Goal: Task Accomplishment & Management: Manage account settings

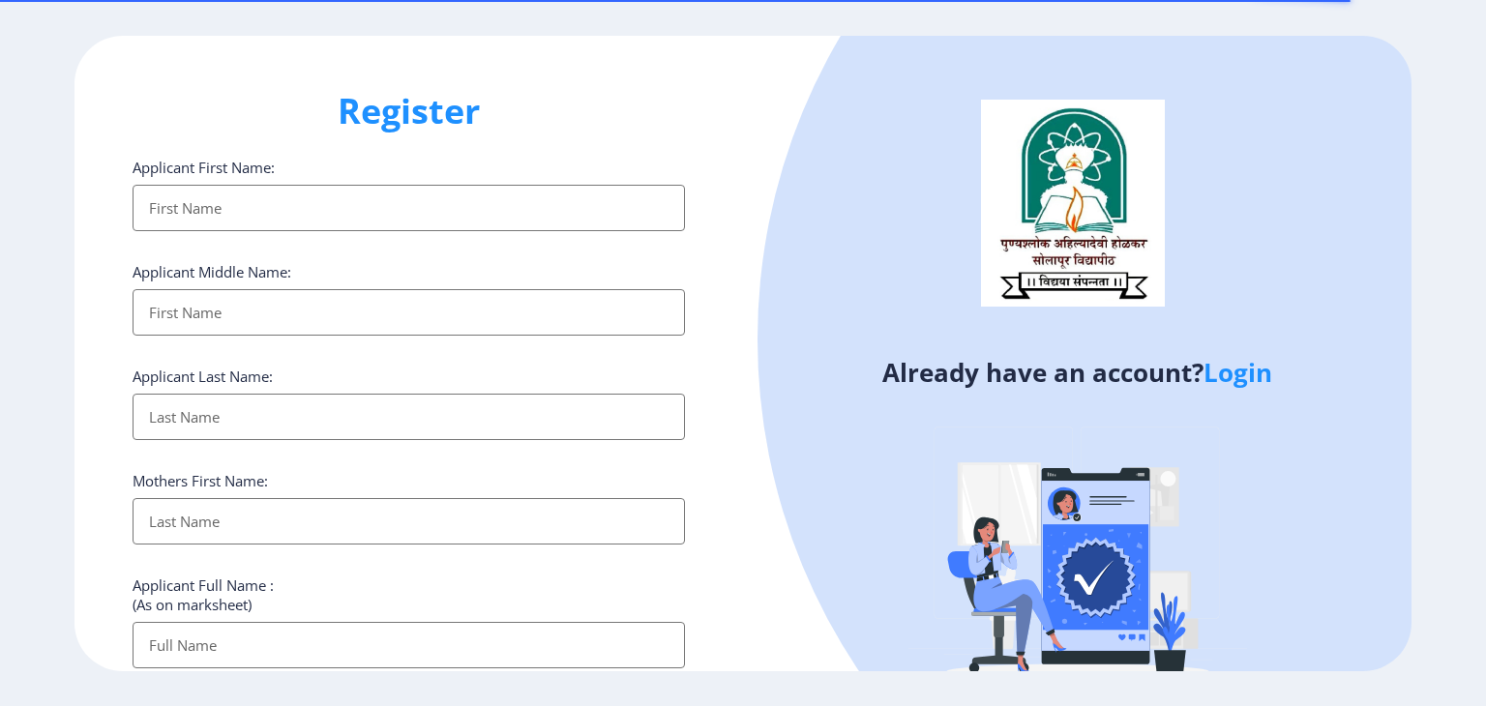
select select
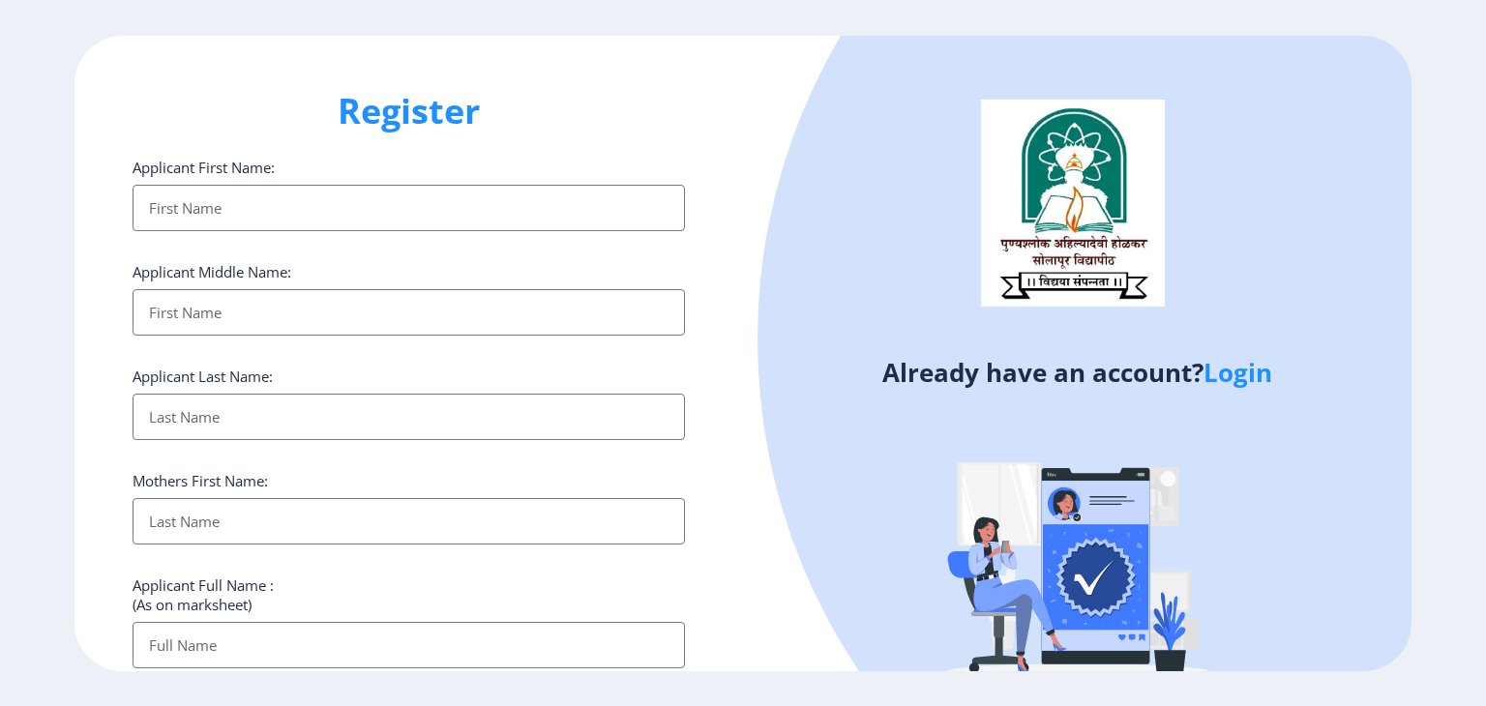
type input "[EMAIL_ADDRESS][DOMAIN_NAME]"
click at [1250, 369] on link "Login" at bounding box center [1238, 372] width 69 height 35
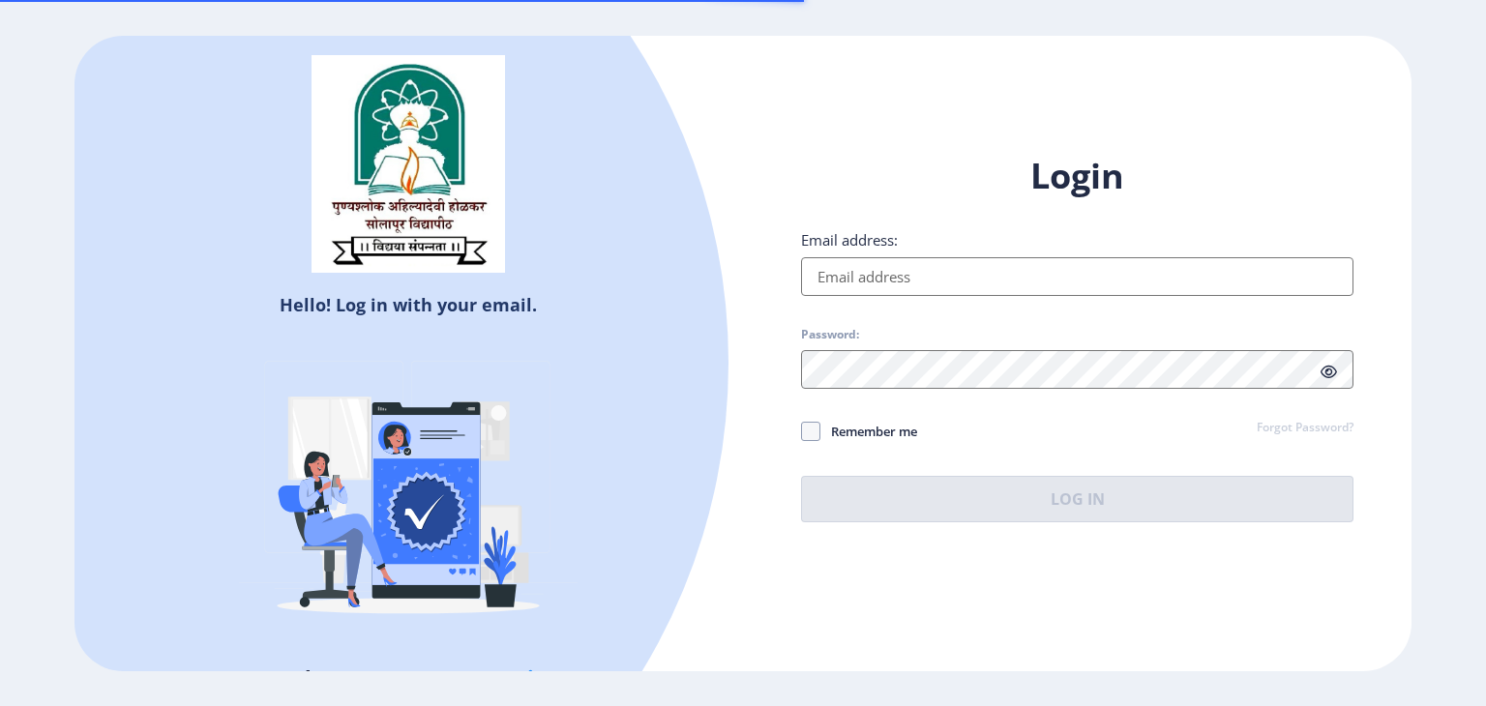
type input "[EMAIL_ADDRESS][DOMAIN_NAME]"
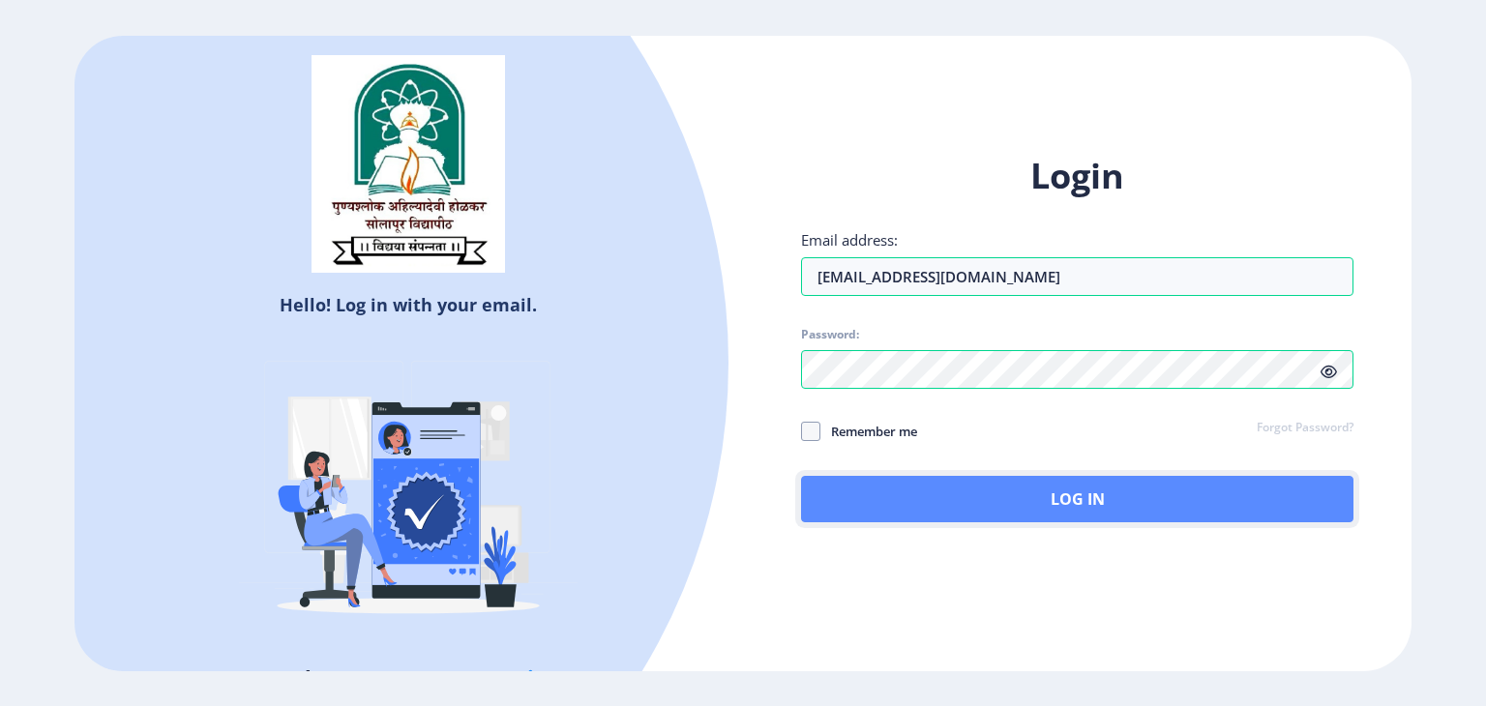
click at [926, 485] on button "Log In" at bounding box center [1077, 499] width 553 height 46
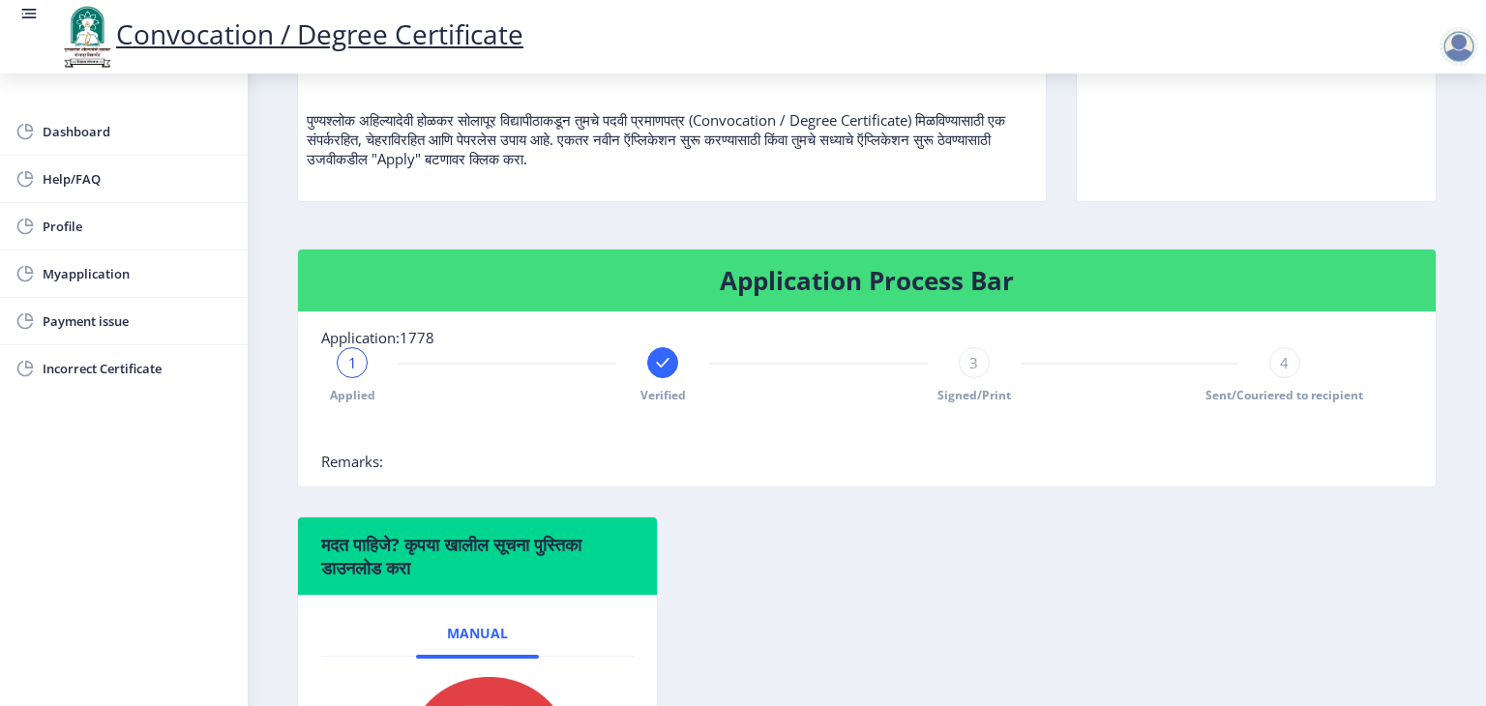
scroll to position [290, 0]
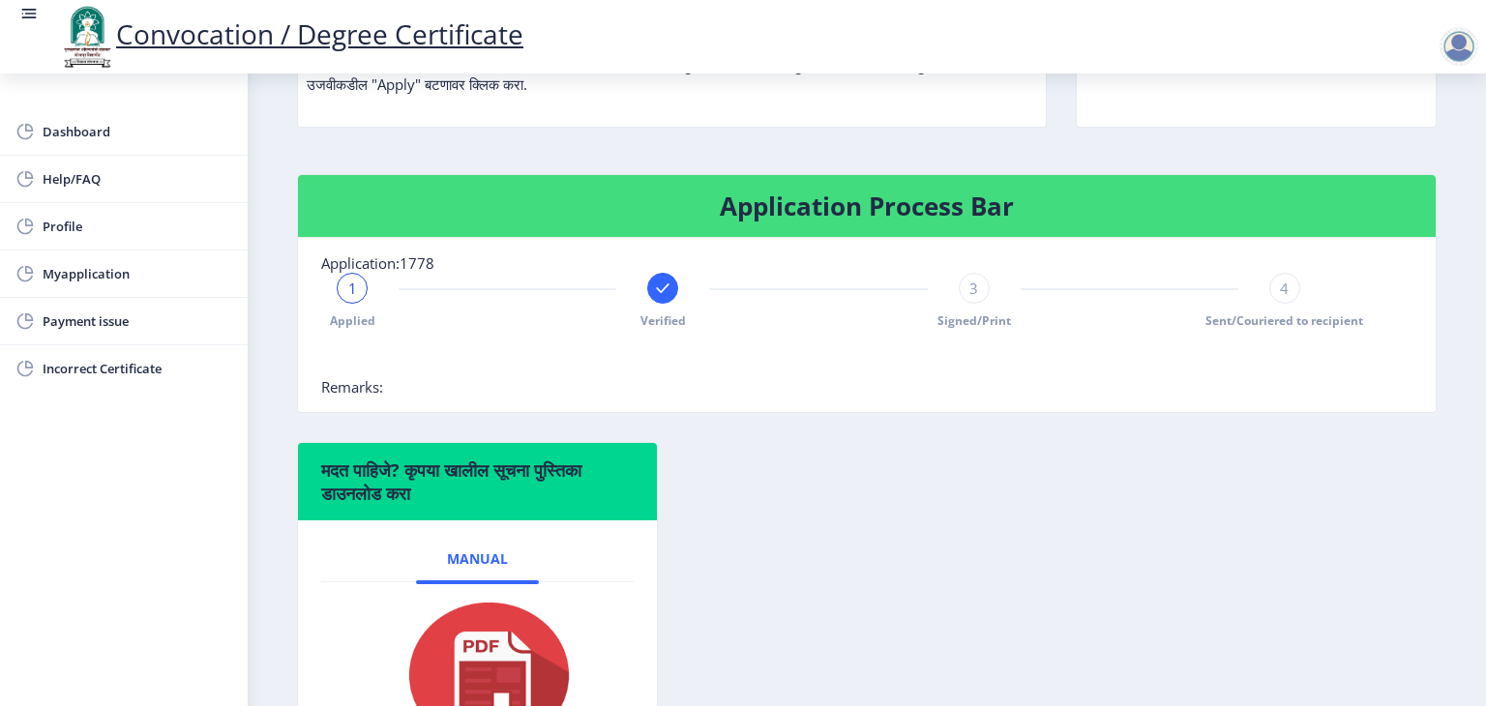
click at [979, 304] on div "3" at bounding box center [974, 288] width 31 height 31
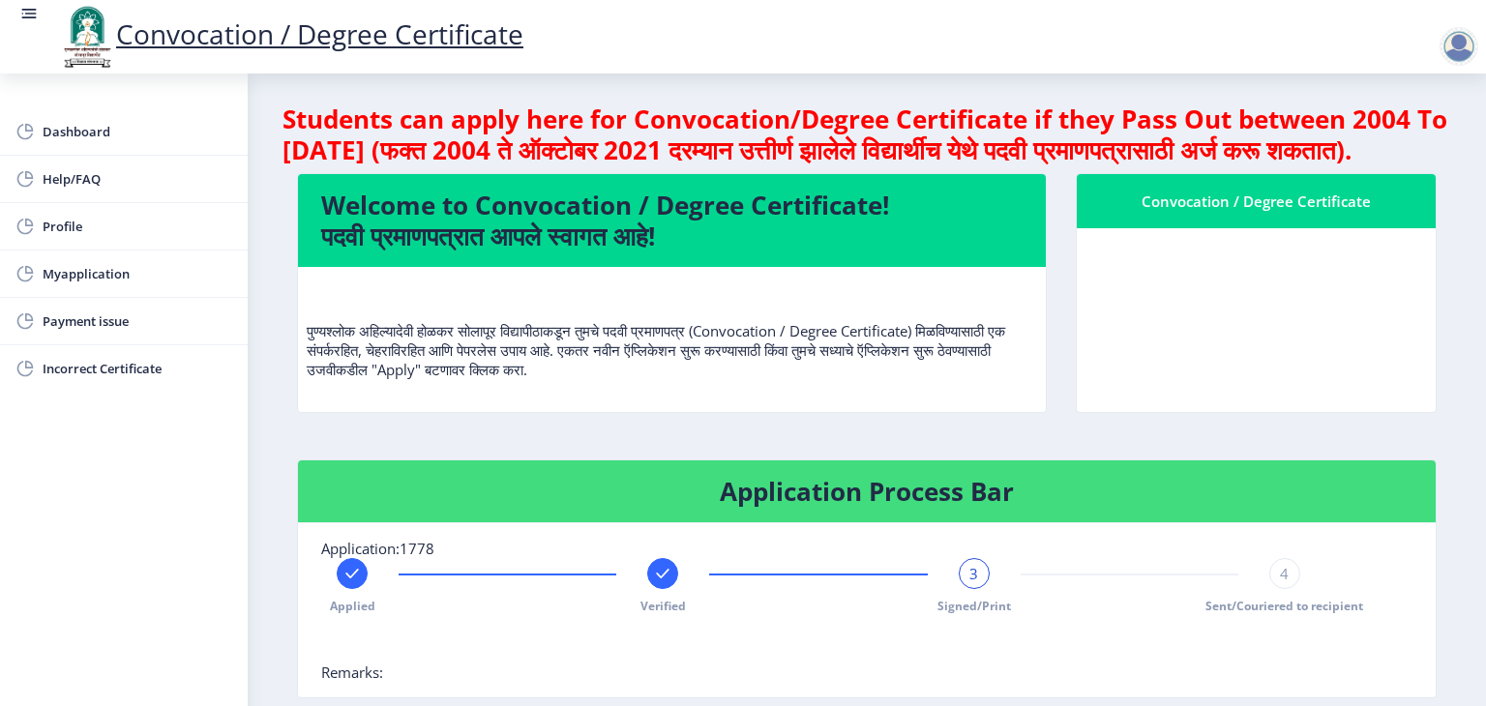
scroll to position [0, 0]
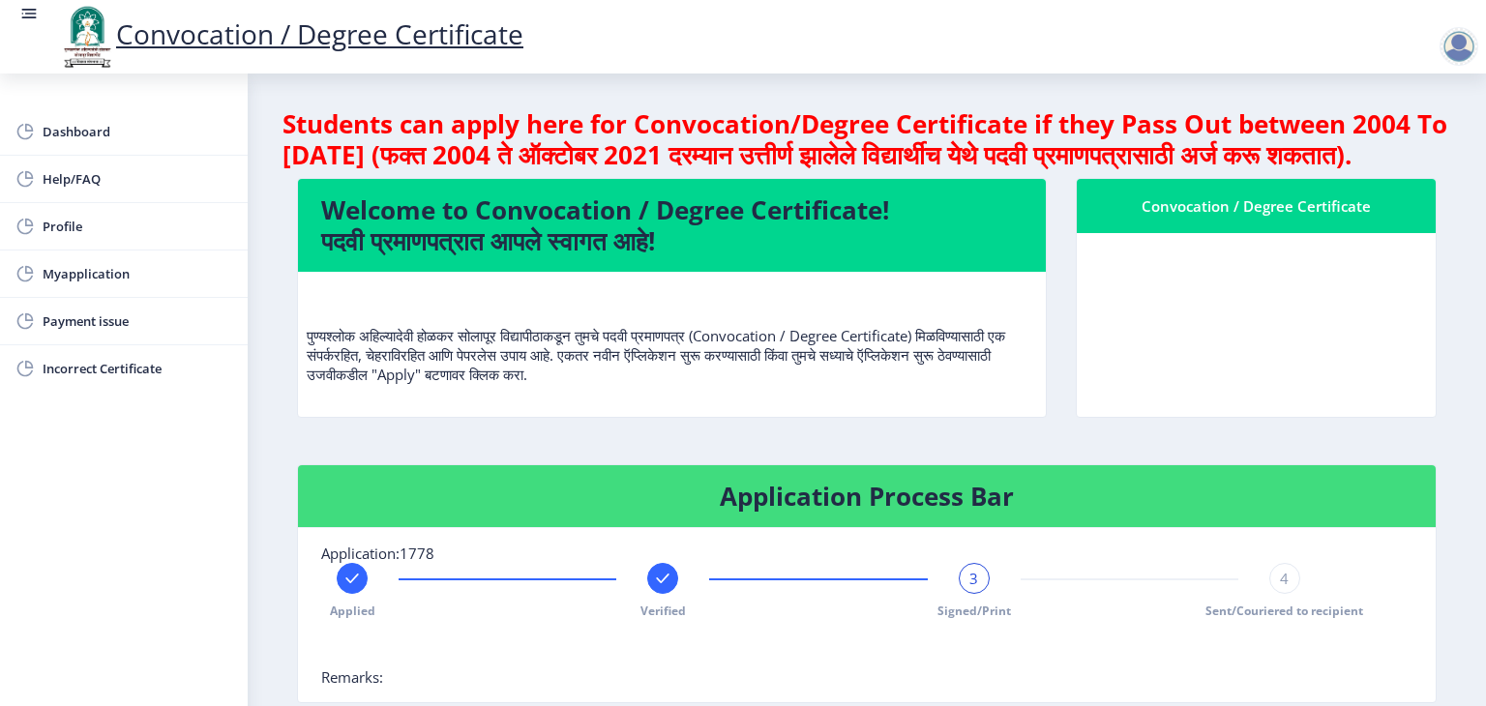
drag, startPoint x: 642, startPoint y: 612, endPoint x: 742, endPoint y: 602, distance: 101.1
click at [643, 611] on div "Applied Verified 3 Signed/Print 4 Sent/Couriered to recipient" at bounding box center [818, 591] width 995 height 56
click at [1283, 594] on div "4" at bounding box center [1285, 578] width 31 height 31
click at [1286, 594] on div "4" at bounding box center [1285, 578] width 31 height 31
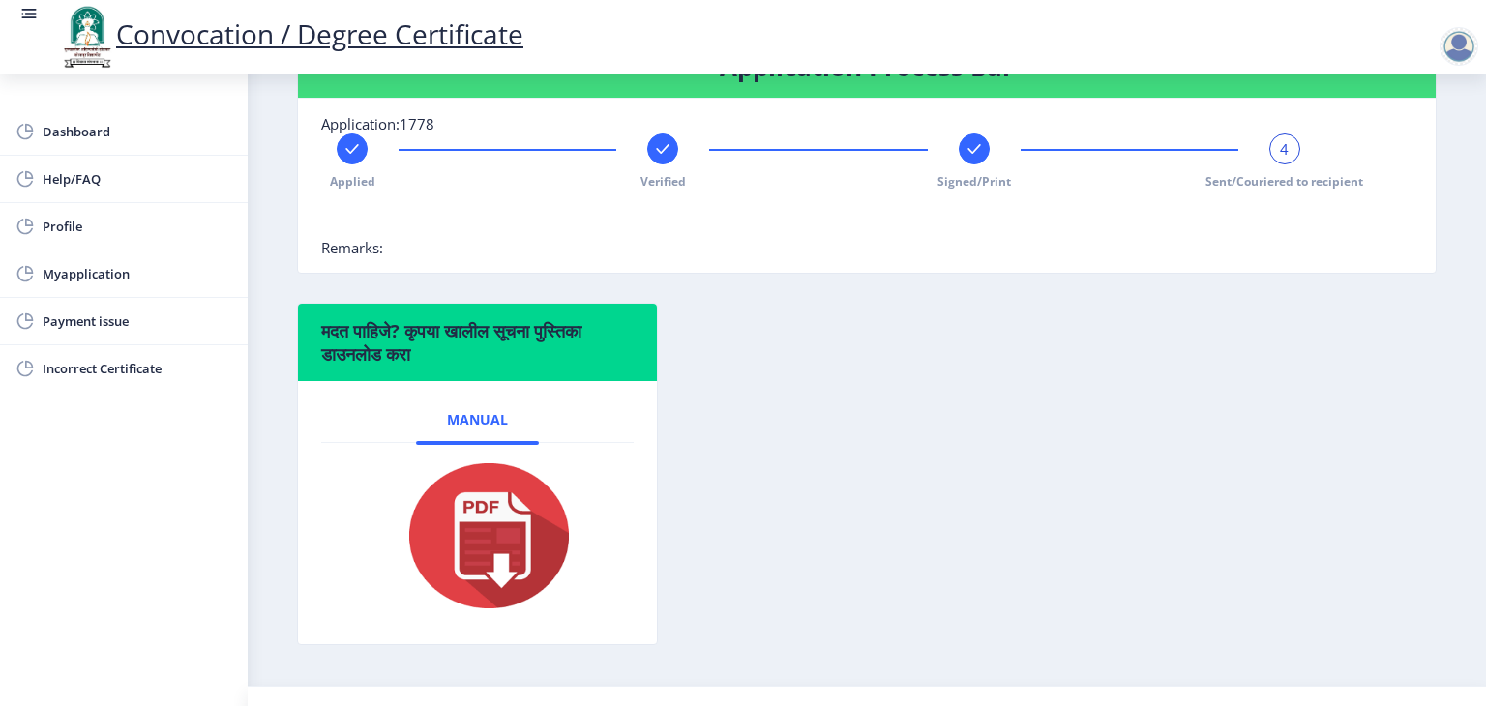
scroll to position [484, 0]
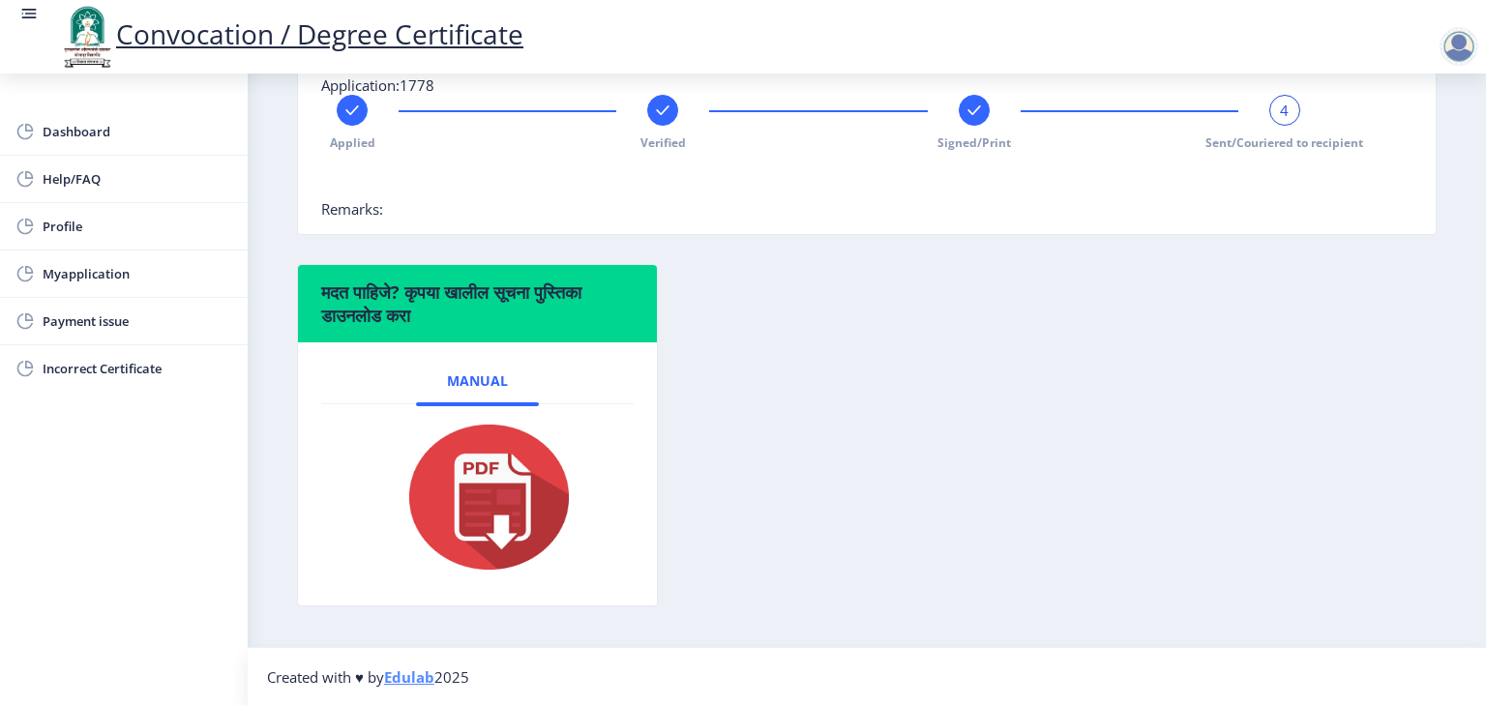
click at [662, 120] on rect at bounding box center [662, 110] width 19 height 19
click at [900, 389] on div "मदत पाहिजे? कृपया खालील सूचना पुस्तिका डाउनलोड करा Manual" at bounding box center [867, 450] width 1169 height 372
click at [337, 121] on div at bounding box center [352, 110] width 31 height 31
click at [1282, 117] on rect at bounding box center [1284, 110] width 19 height 19
click at [959, 126] on div at bounding box center [974, 110] width 31 height 31
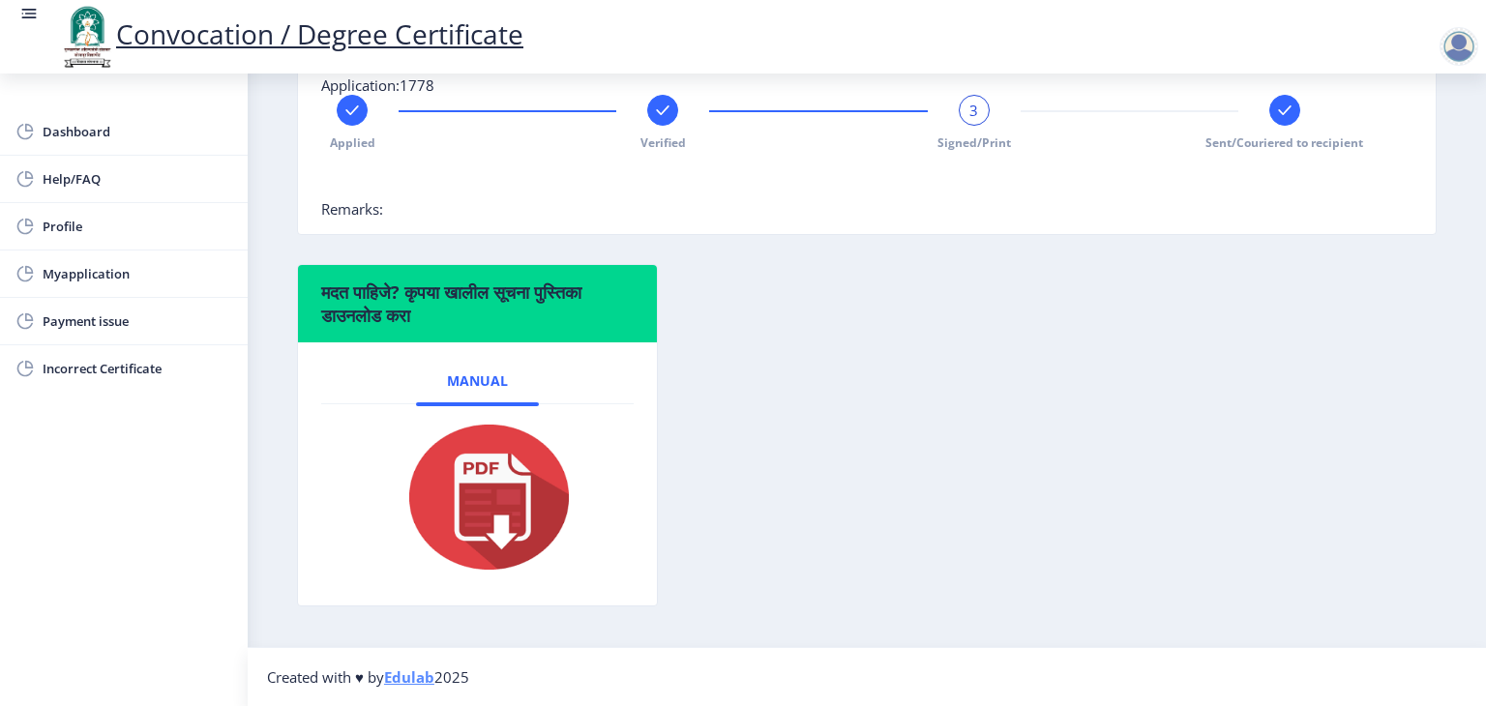
click at [660, 120] on rect at bounding box center [662, 110] width 19 height 19
click at [817, 410] on div "मदत पाहिजे? कृपया खालील सूचना पुस्तिका डाउनलोड करा Manual" at bounding box center [867, 450] width 1169 height 372
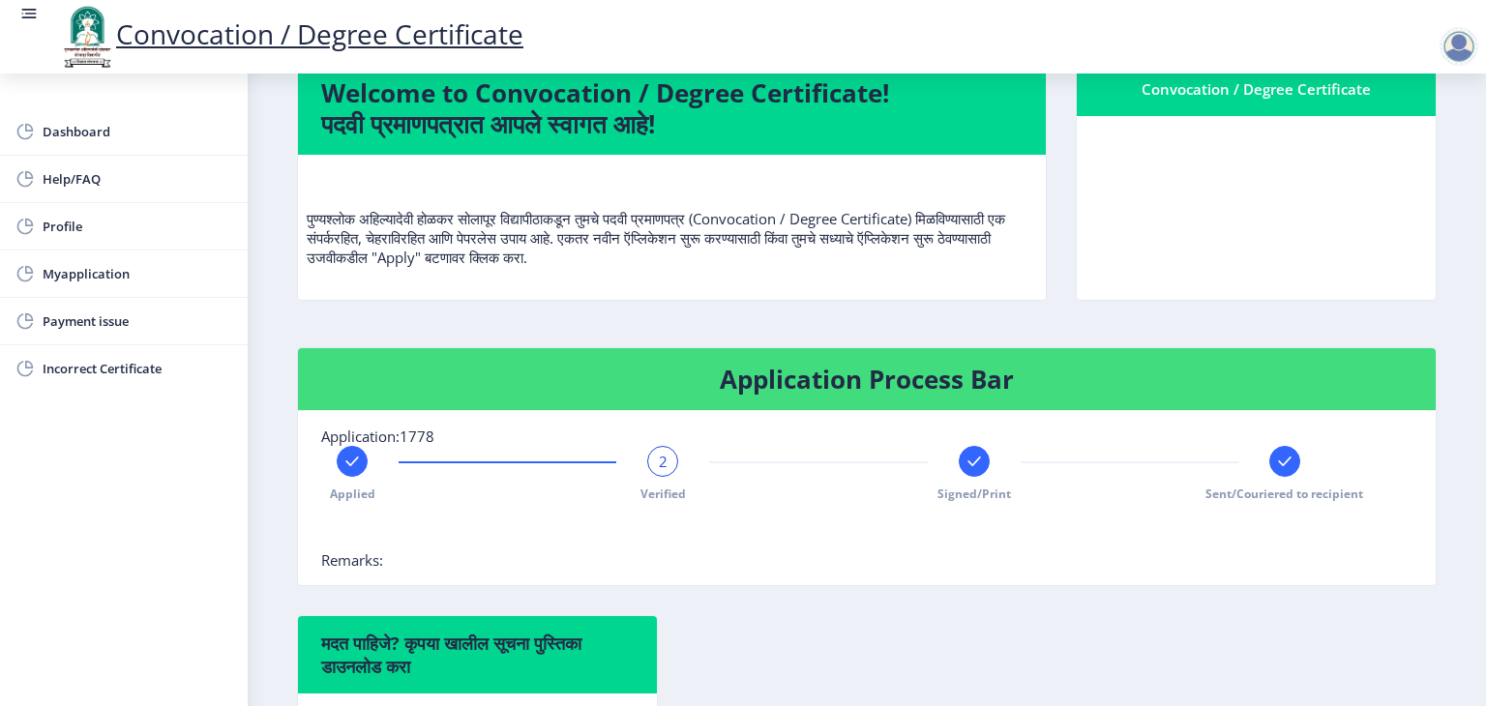
scroll to position [194, 0]
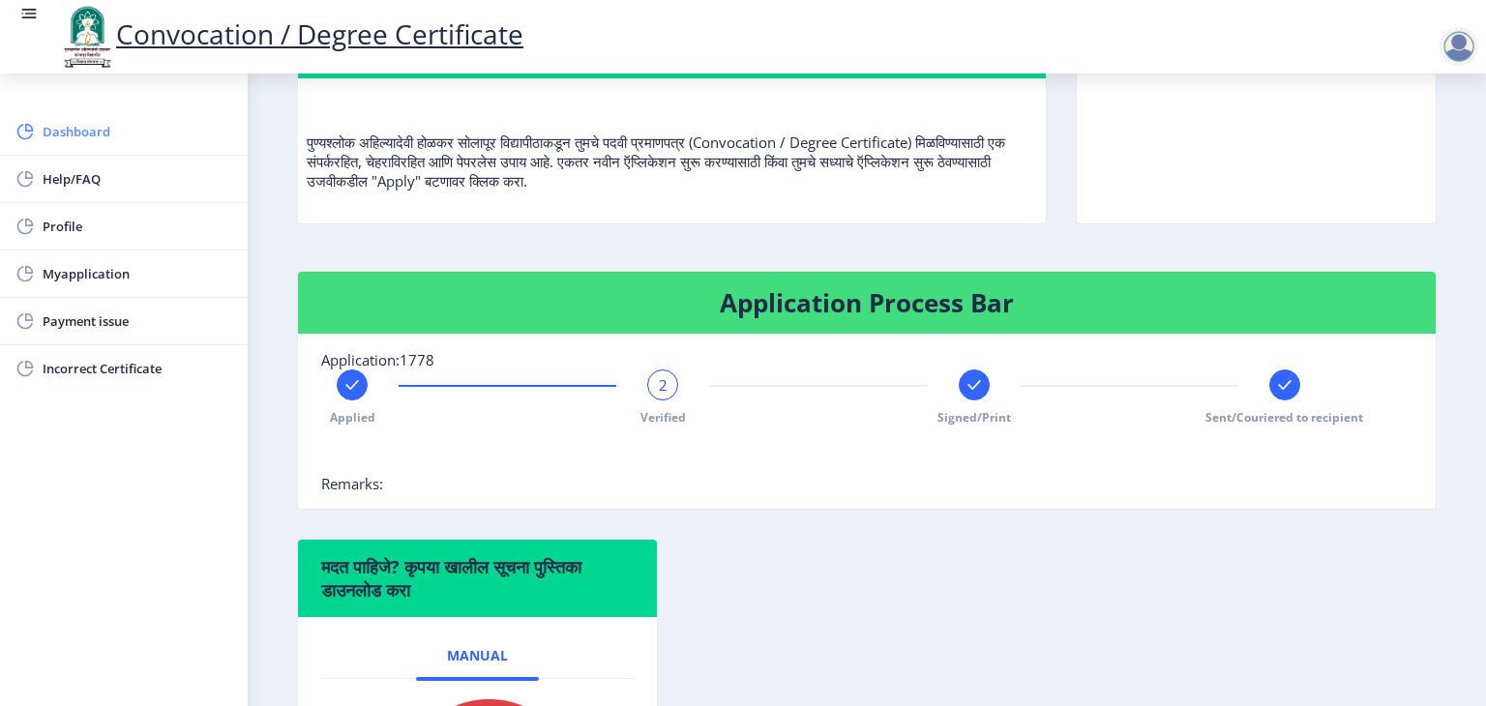
click at [74, 127] on span "Dashboard" at bounding box center [138, 131] width 190 height 23
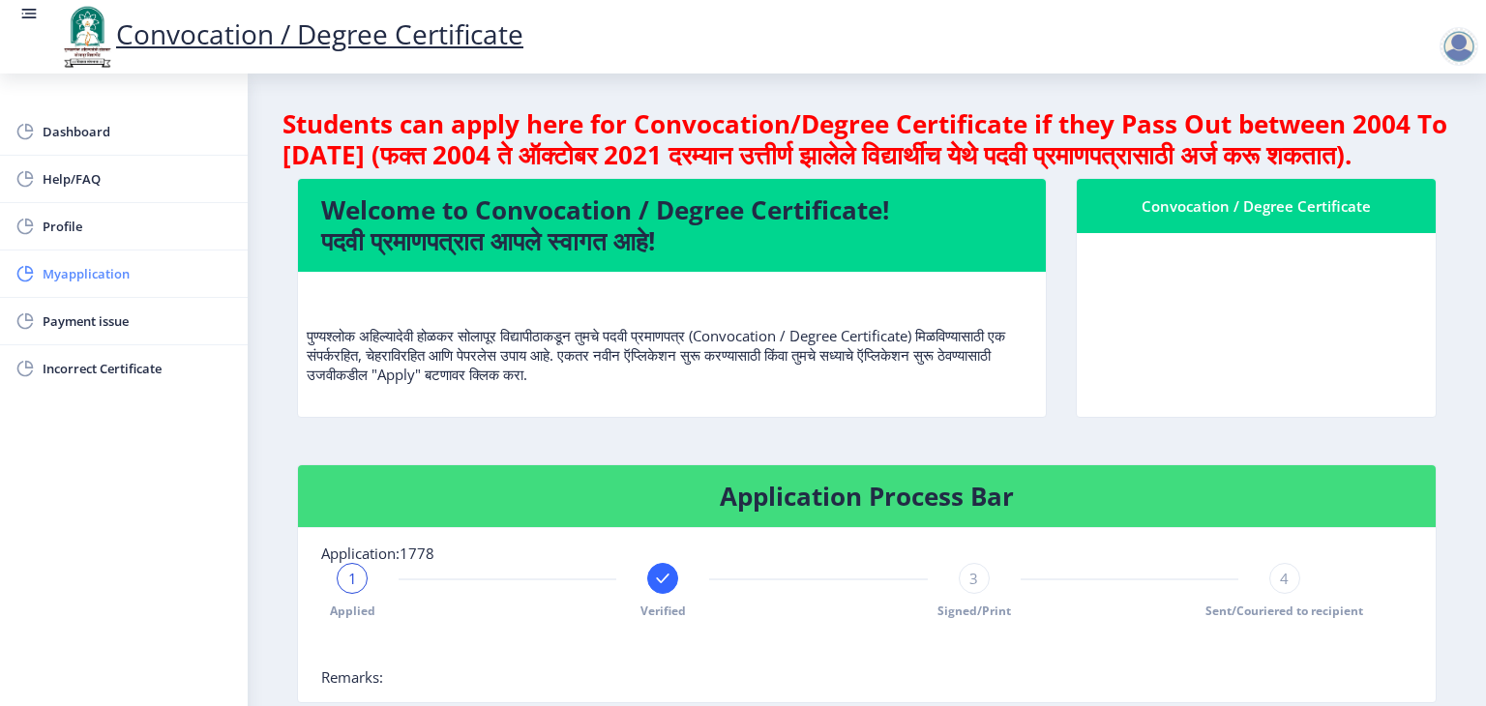
click at [96, 268] on span "Myapplication" at bounding box center [138, 273] width 190 height 23
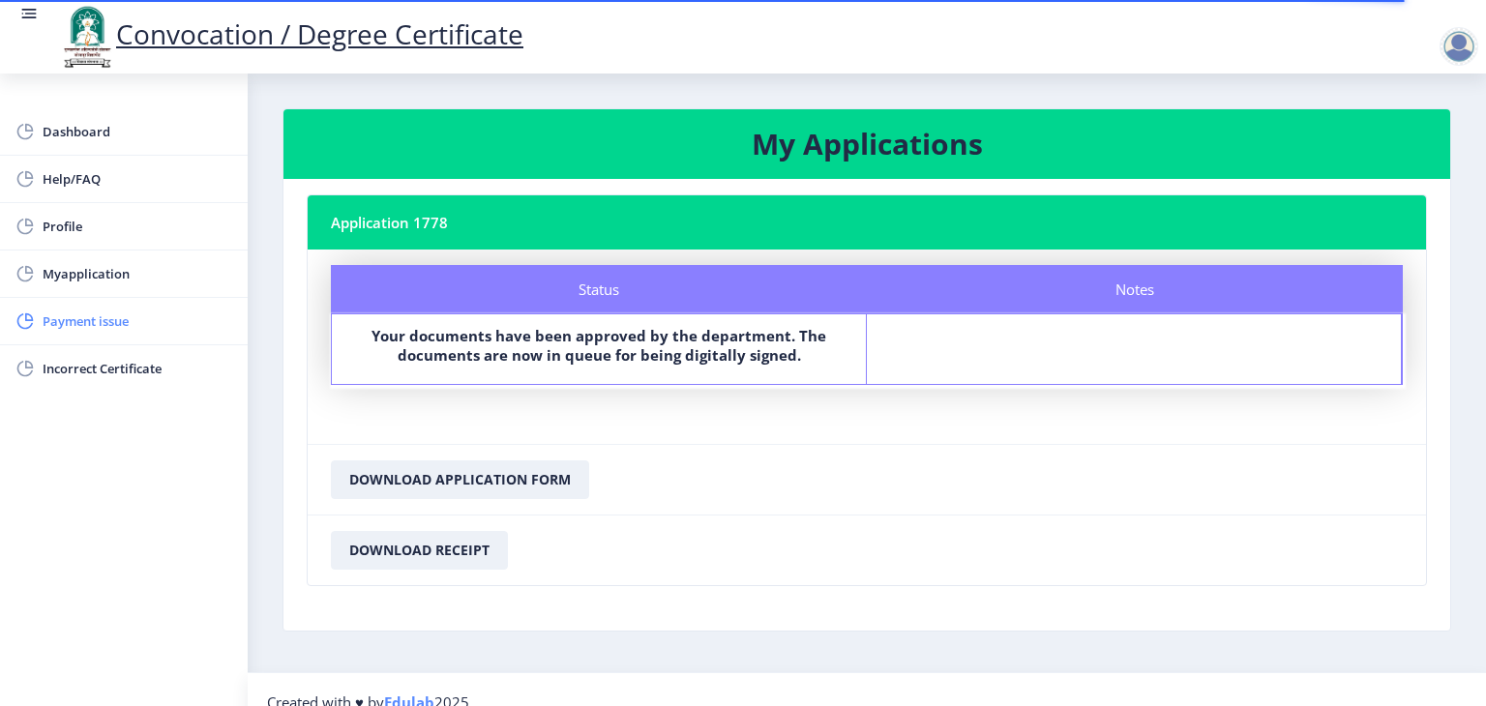
click at [105, 321] on span "Payment issue" at bounding box center [138, 321] width 190 height 23
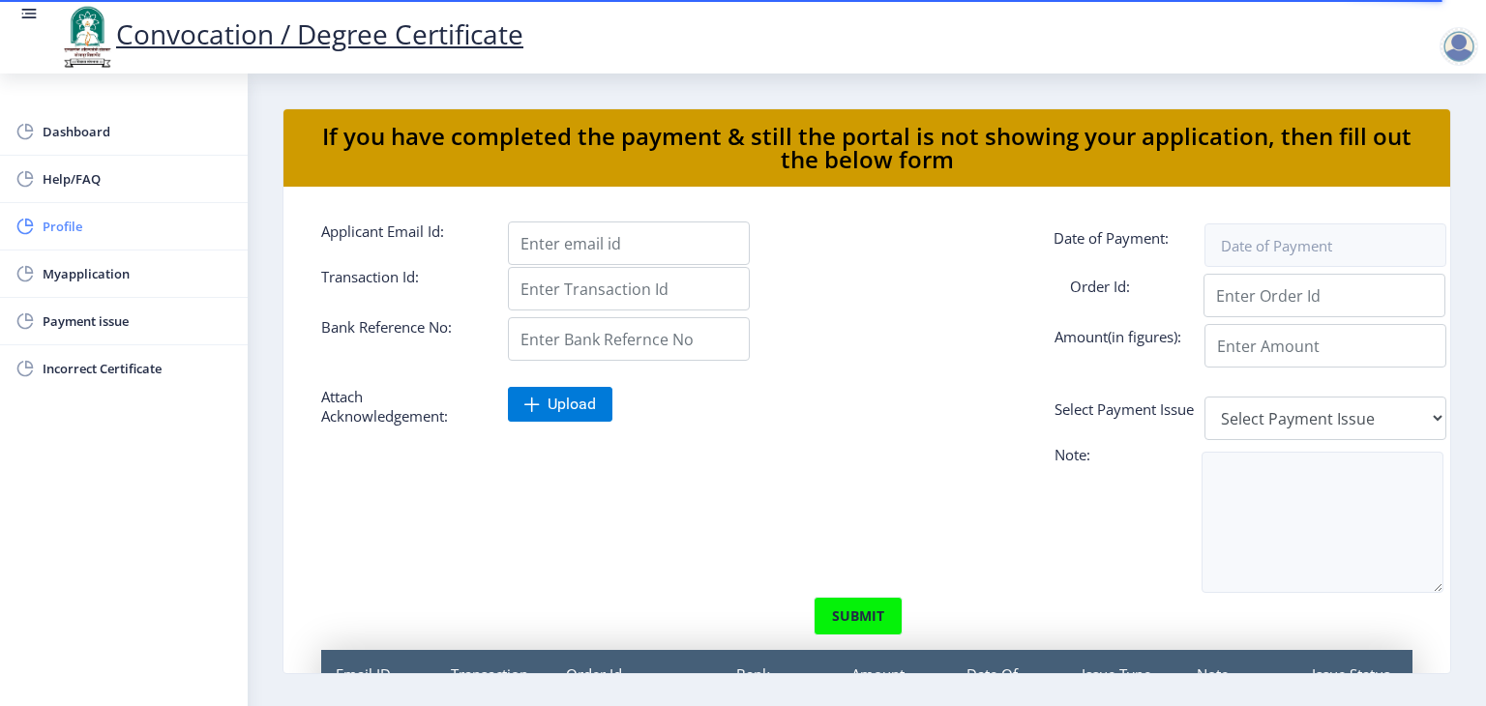
click at [72, 227] on span "Profile" at bounding box center [138, 226] width 190 height 23
select select
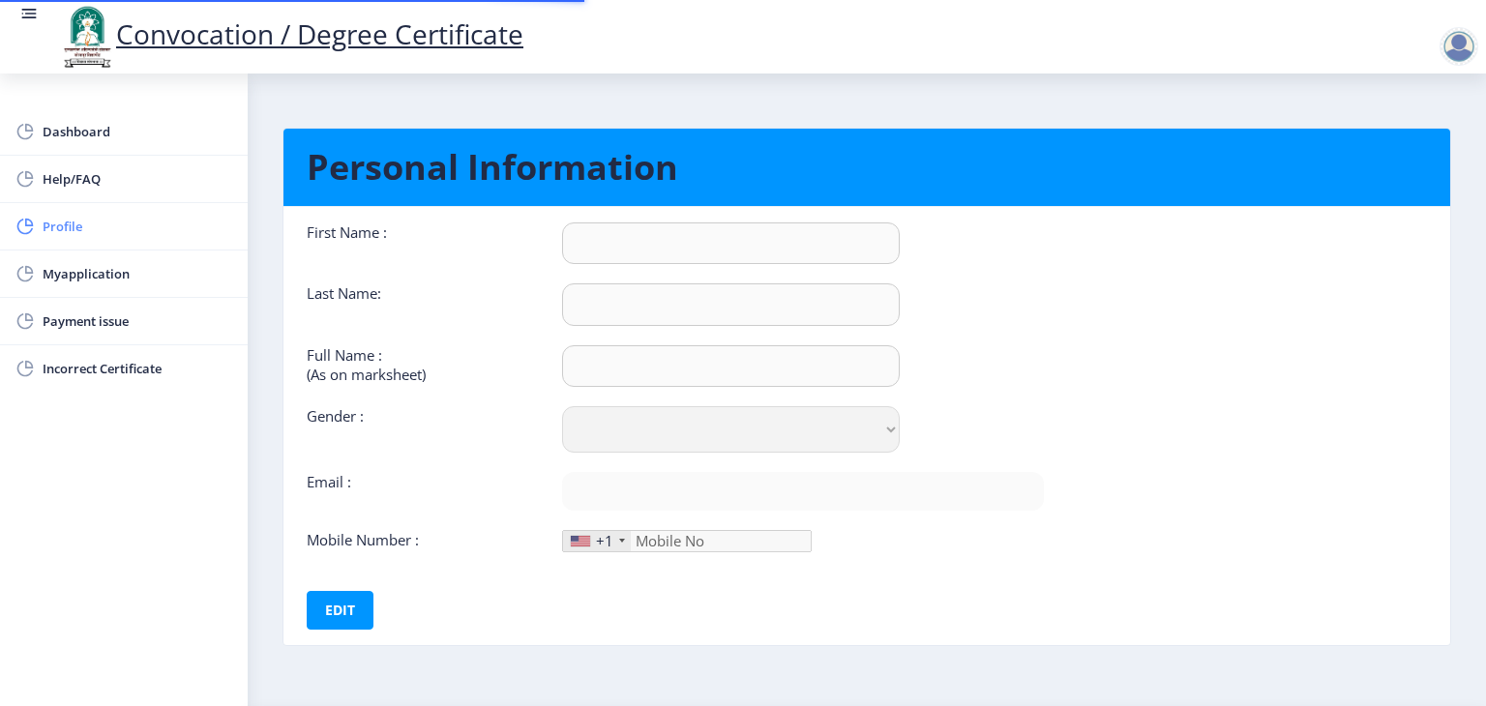
type input "[PERSON_NAME]"
type input "[PERSON_NAME] [PERSON_NAME]"
select select "[DEMOGRAPHIC_DATA]"
type input "[EMAIL_ADDRESS][DOMAIN_NAME]"
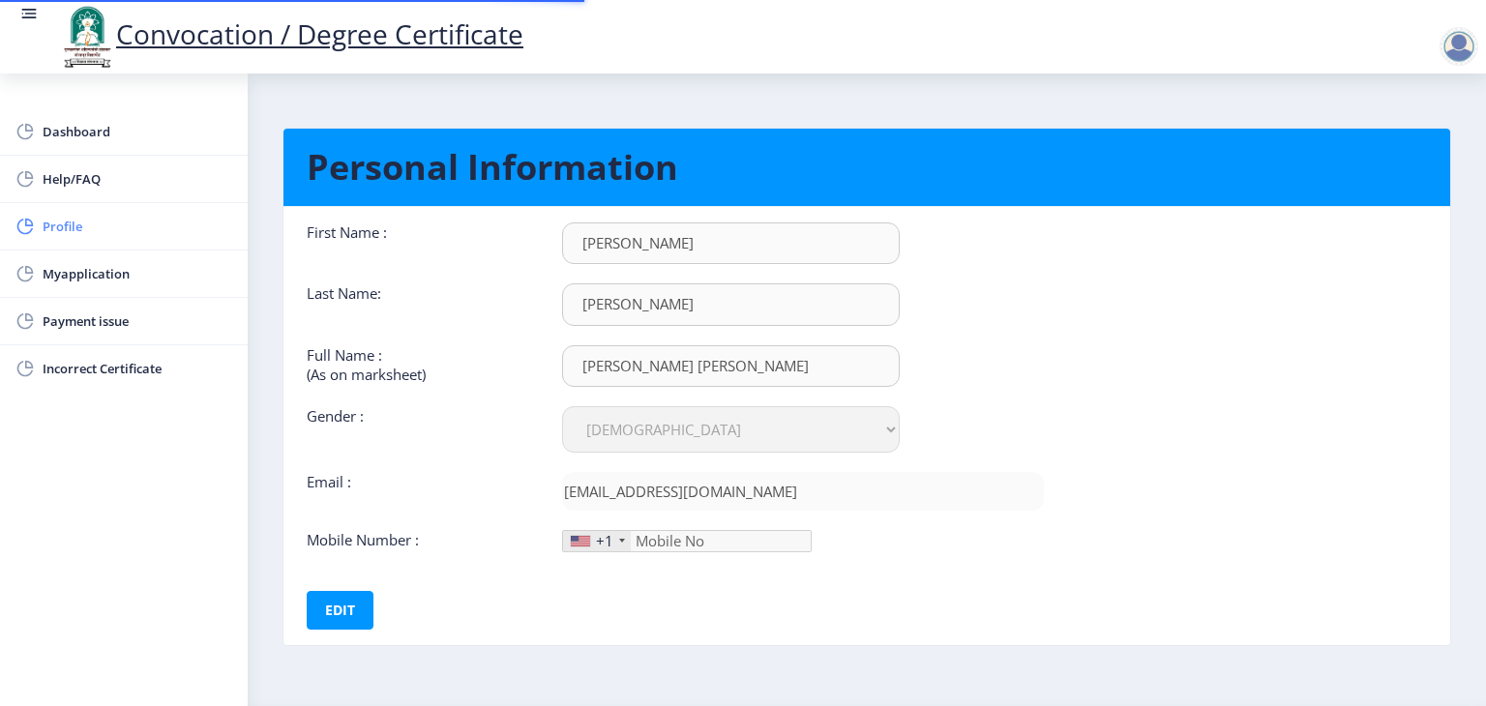
type input "7666617449"
click at [621, 539] on div at bounding box center [622, 541] width 6 height 4
click at [1053, 508] on div "First Name : [PERSON_NAME] Last Name: [PERSON_NAME] Full Name : (As on markshee…" at bounding box center [675, 426] width 766 height 407
